Goal: Transaction & Acquisition: Purchase product/service

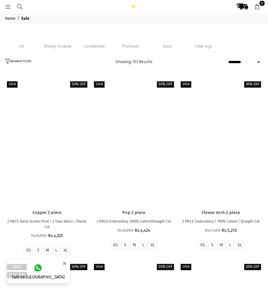
select select "******"
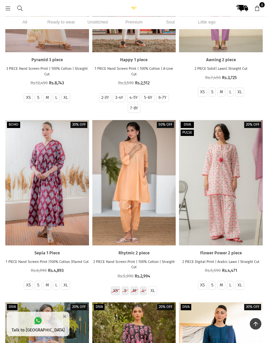
scroll to position [877, 0]
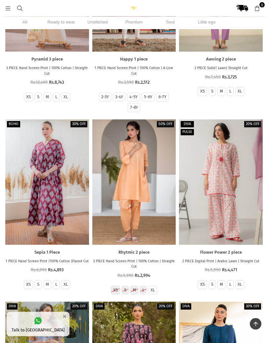
click at [243, 178] on div at bounding box center [221, 182] width 84 height 125
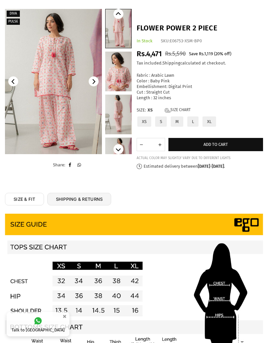
click at [212, 119] on label "XL" at bounding box center [209, 122] width 15 height 12
click at [213, 142] on span "Add to cart" at bounding box center [215, 144] width 24 height 5
click at [216, 142] on span "Add to cart" at bounding box center [215, 144] width 24 height 5
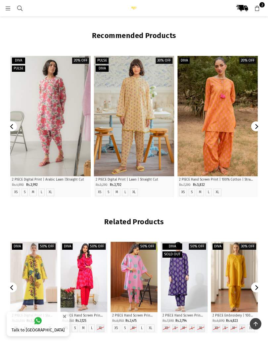
scroll to position [428, 0]
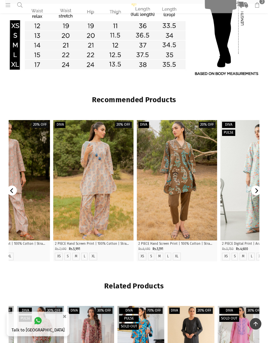
scroll to position [360, 0]
